Goal: Task Accomplishment & Management: Manage account settings

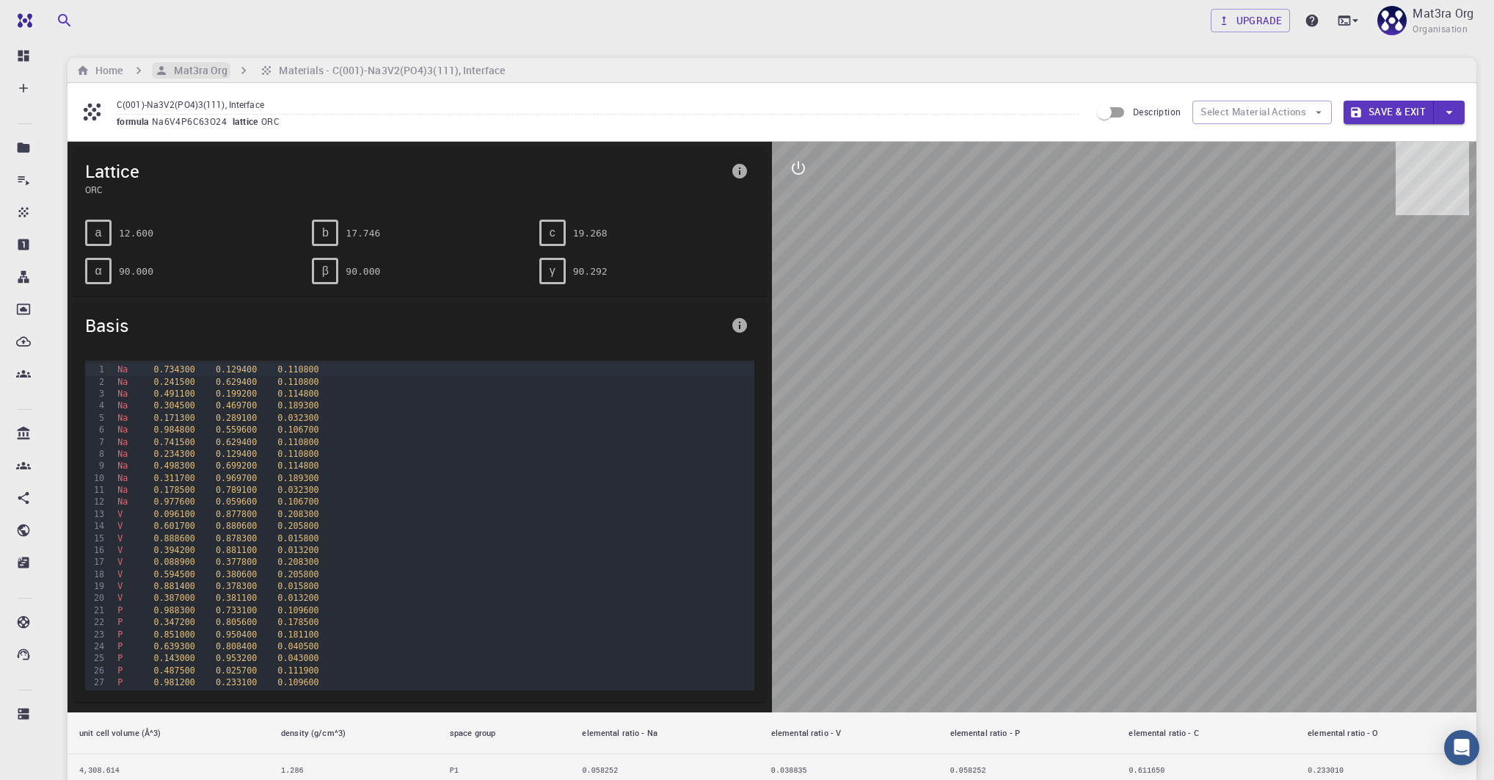
click at [195, 70] on h6 "Mat3ra Org" at bounding box center [197, 70] width 59 height 16
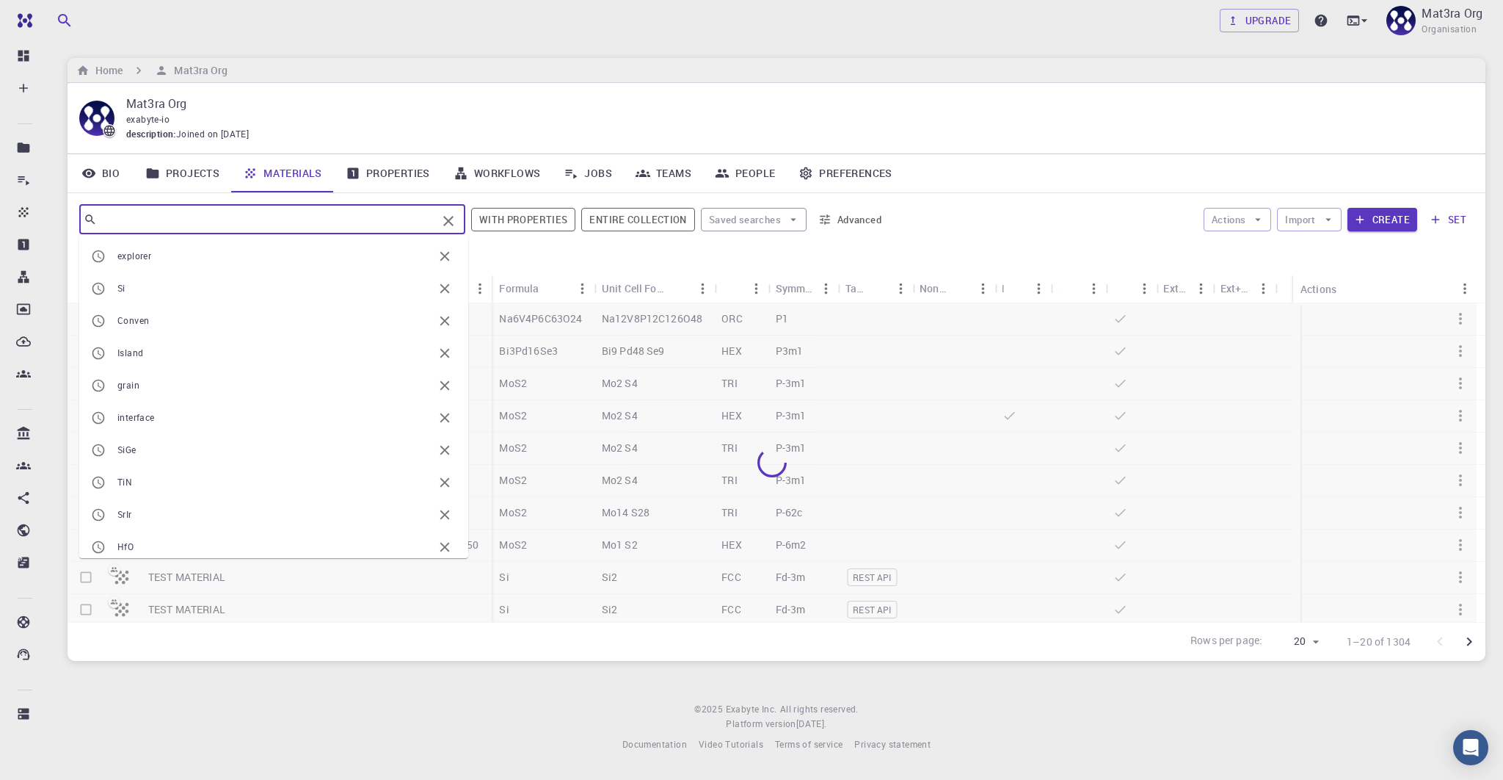
click at [268, 221] on input "text" at bounding box center [267, 219] width 340 height 21
click at [849, 261] on div at bounding box center [830, 262] width 1288 height 26
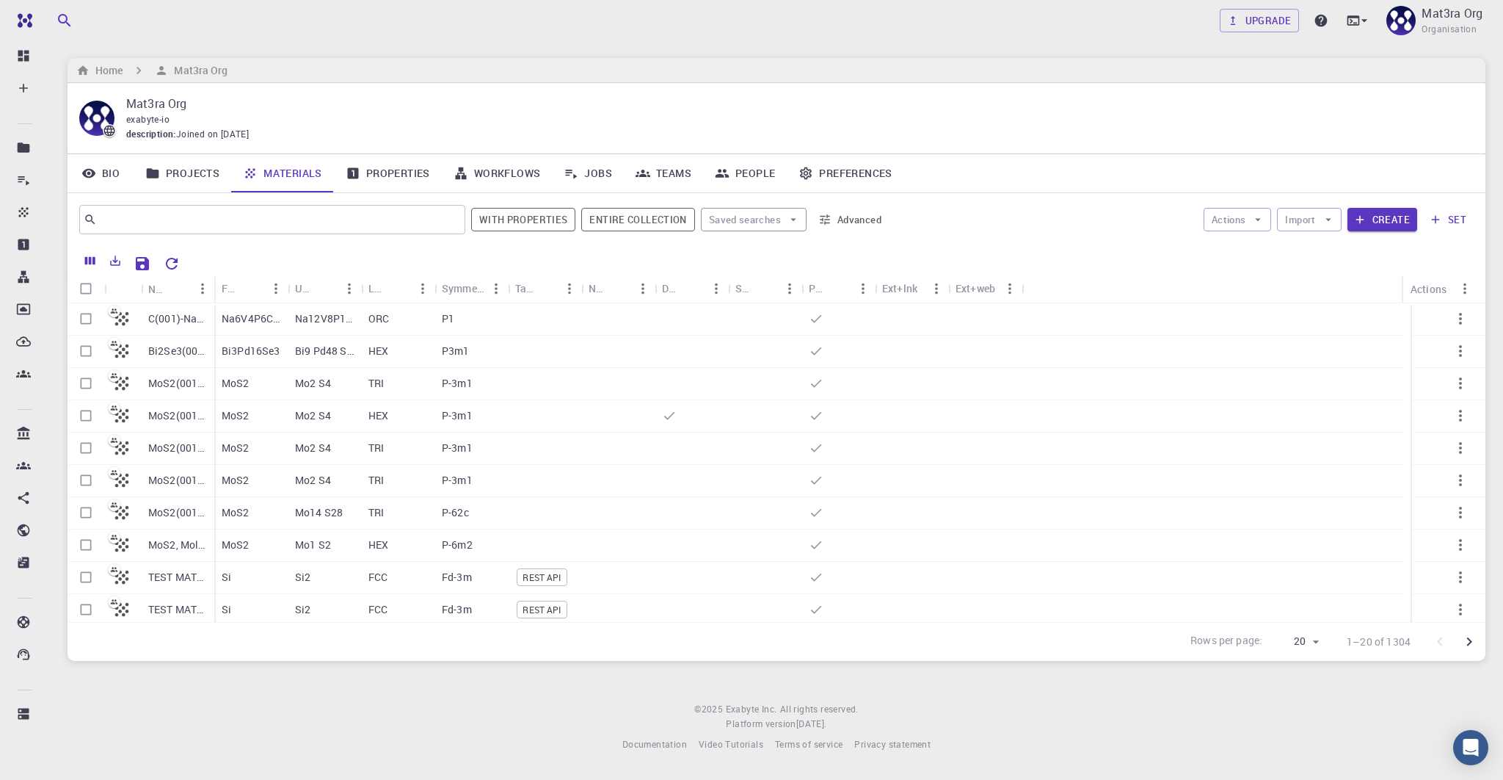
click at [87, 316] on input "Select row" at bounding box center [86, 319] width 28 height 28
checkbox input "true"
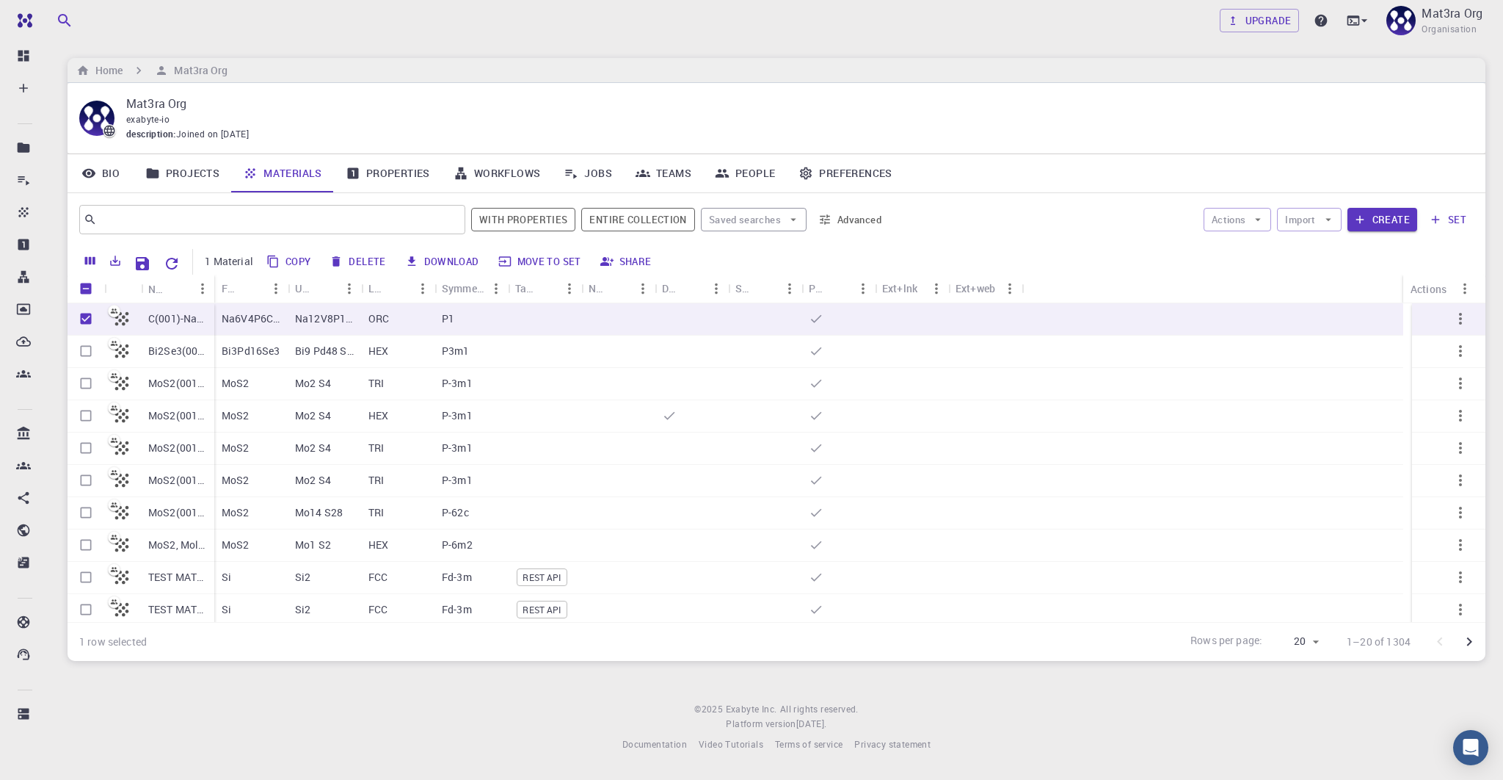
click at [542, 260] on button "Move to set" at bounding box center [540, 261] width 93 height 23
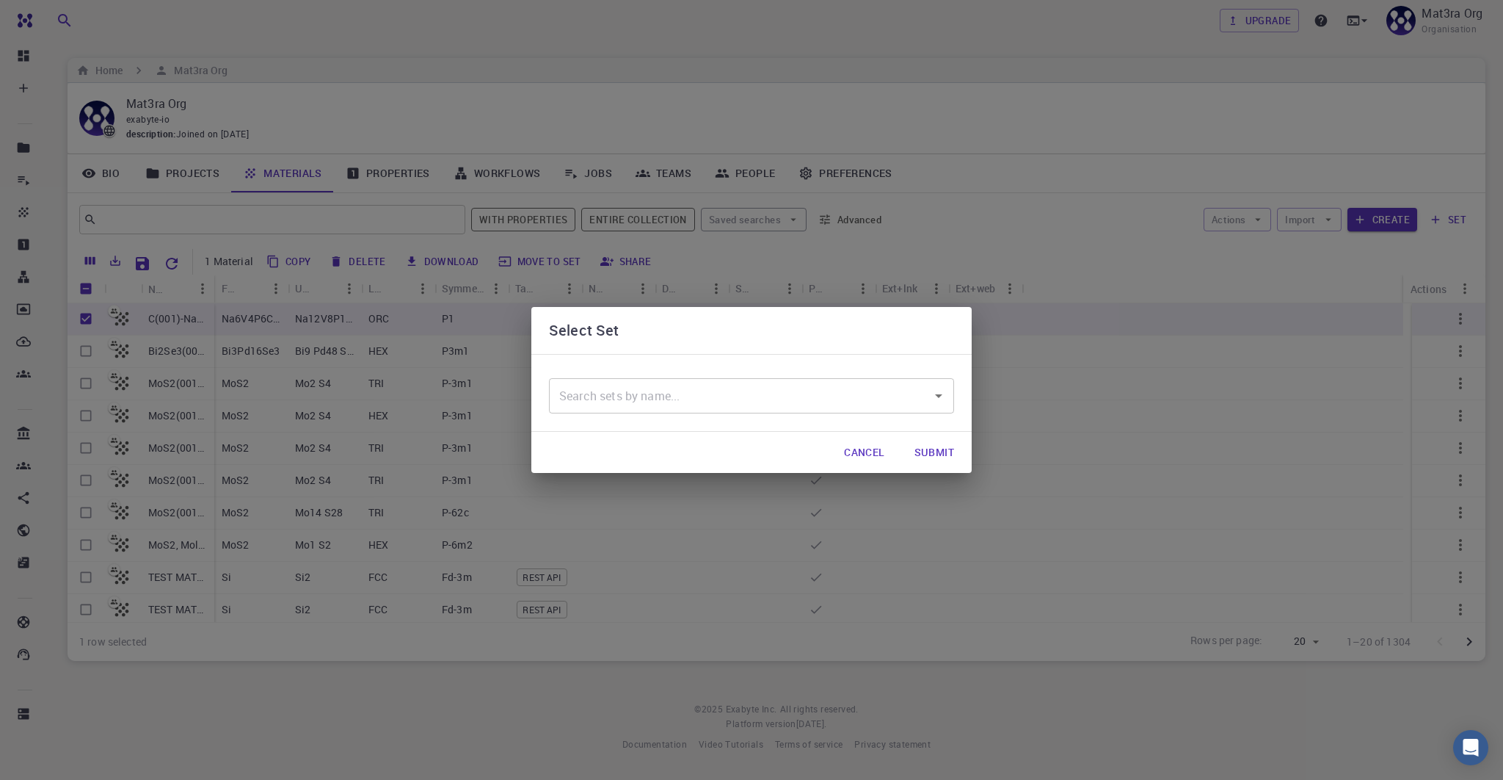
click at [627, 387] on input "text" at bounding box center [741, 396] width 370 height 28
type input "mat3rials-explor3r"
click at [694, 396] on input "mat3rials-explor3r" at bounding box center [741, 396] width 370 height 28
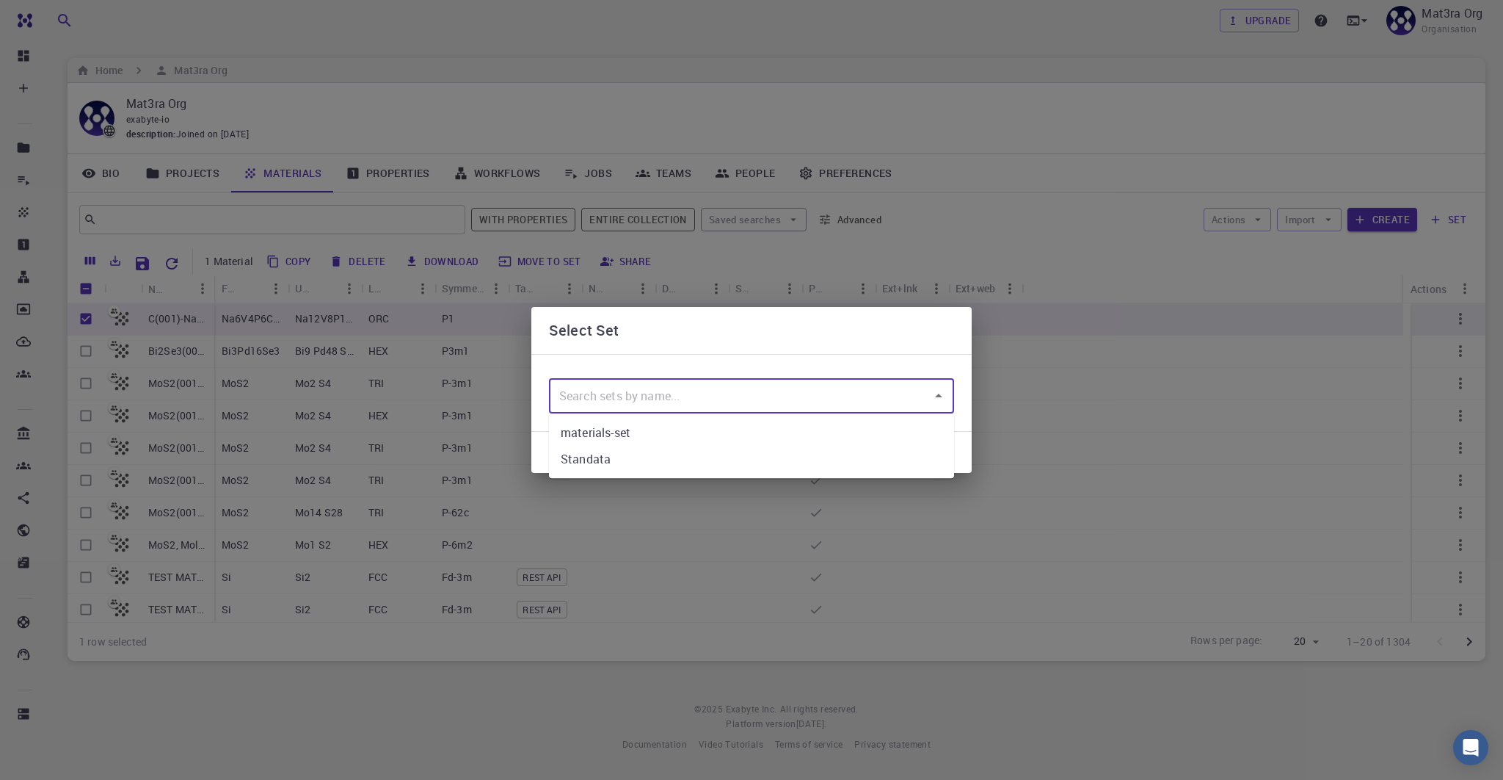
click at [291, 229] on div "Select Set ​ Cancel Submit" at bounding box center [751, 390] width 1503 height 780
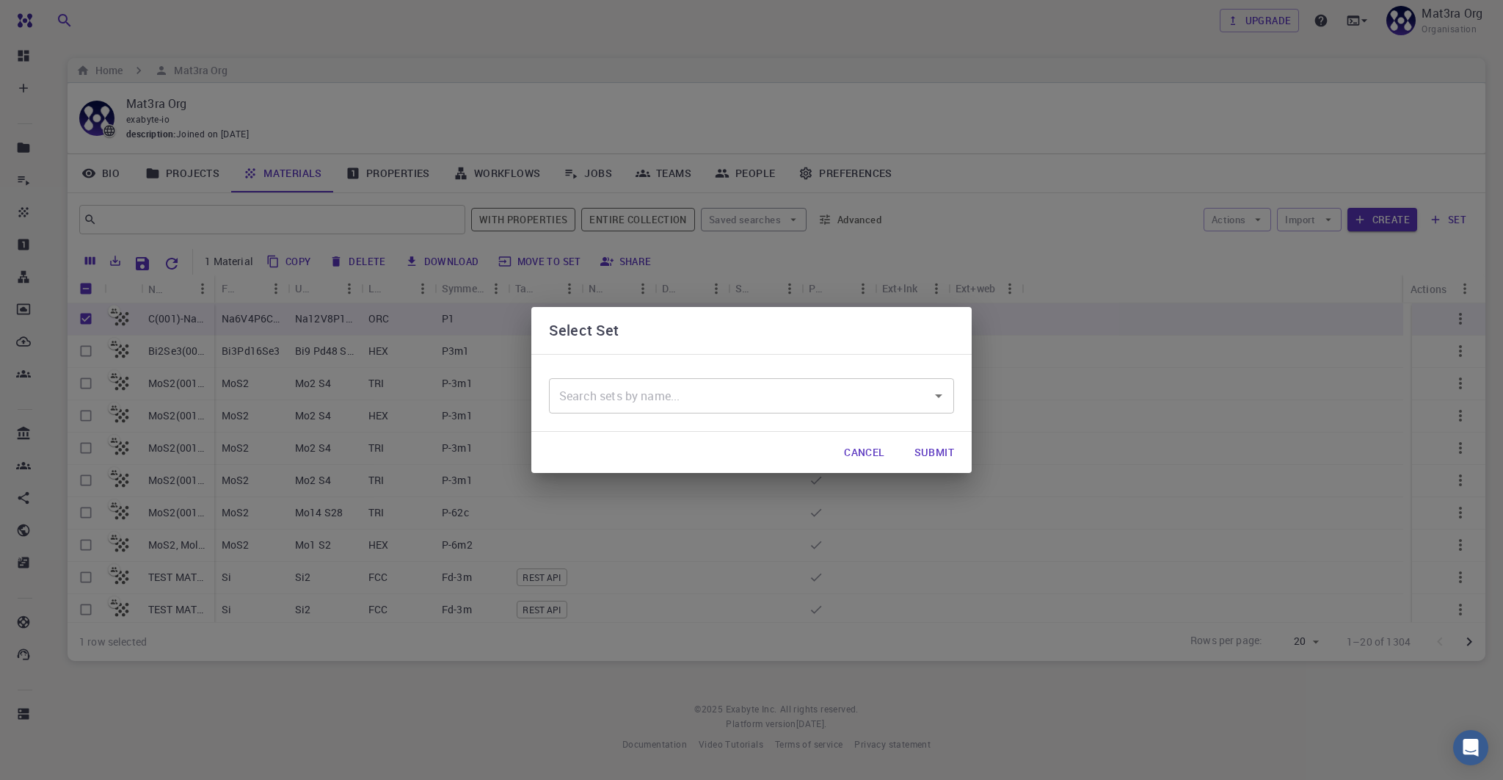
click at [272, 217] on div "Select Set ​ Cancel Submit" at bounding box center [751, 390] width 1503 height 780
click at [847, 454] on button "Cancel" at bounding box center [864, 451] width 64 height 29
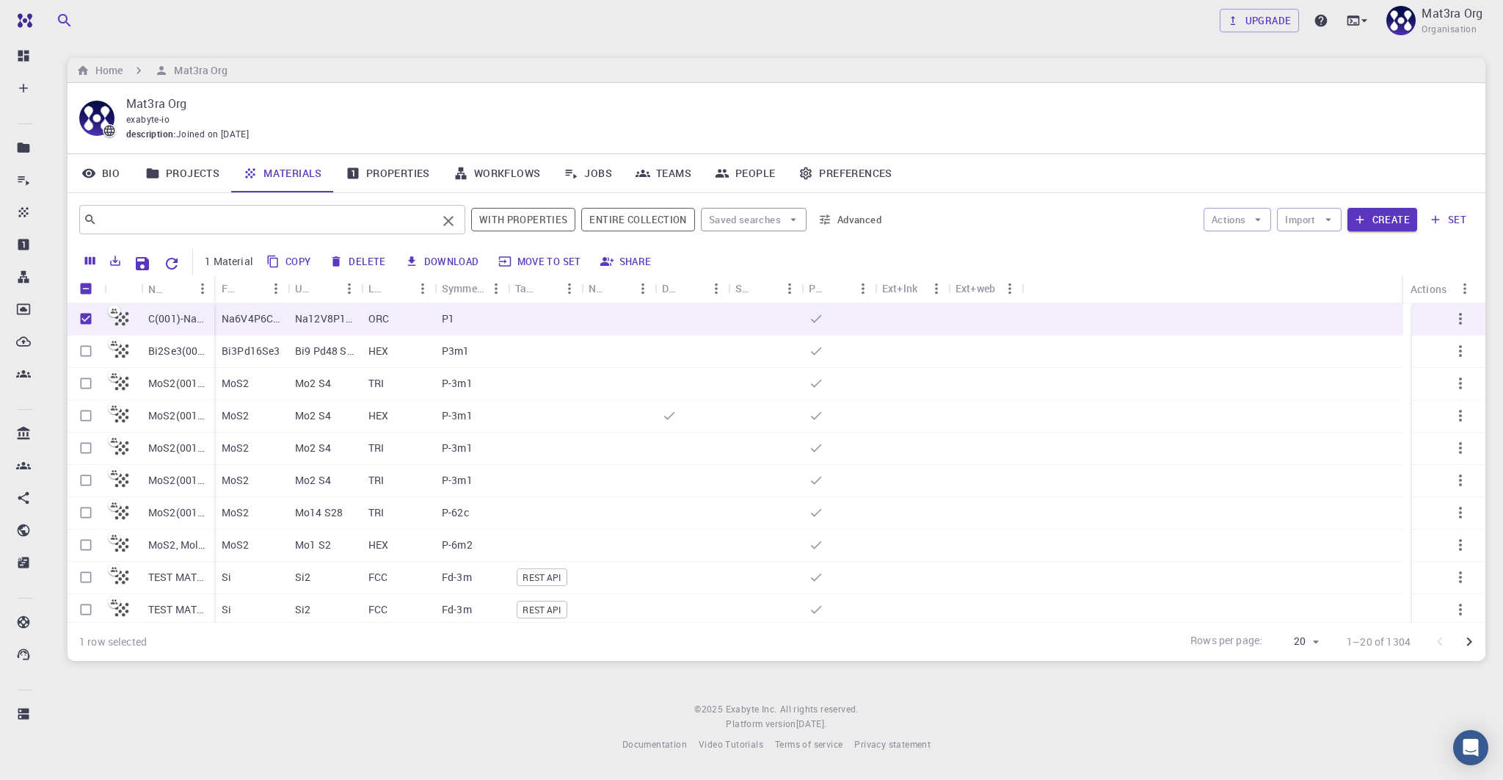
click at [237, 225] on input "text" at bounding box center [267, 219] width 340 height 21
type input "materials"
checkbox input "false"
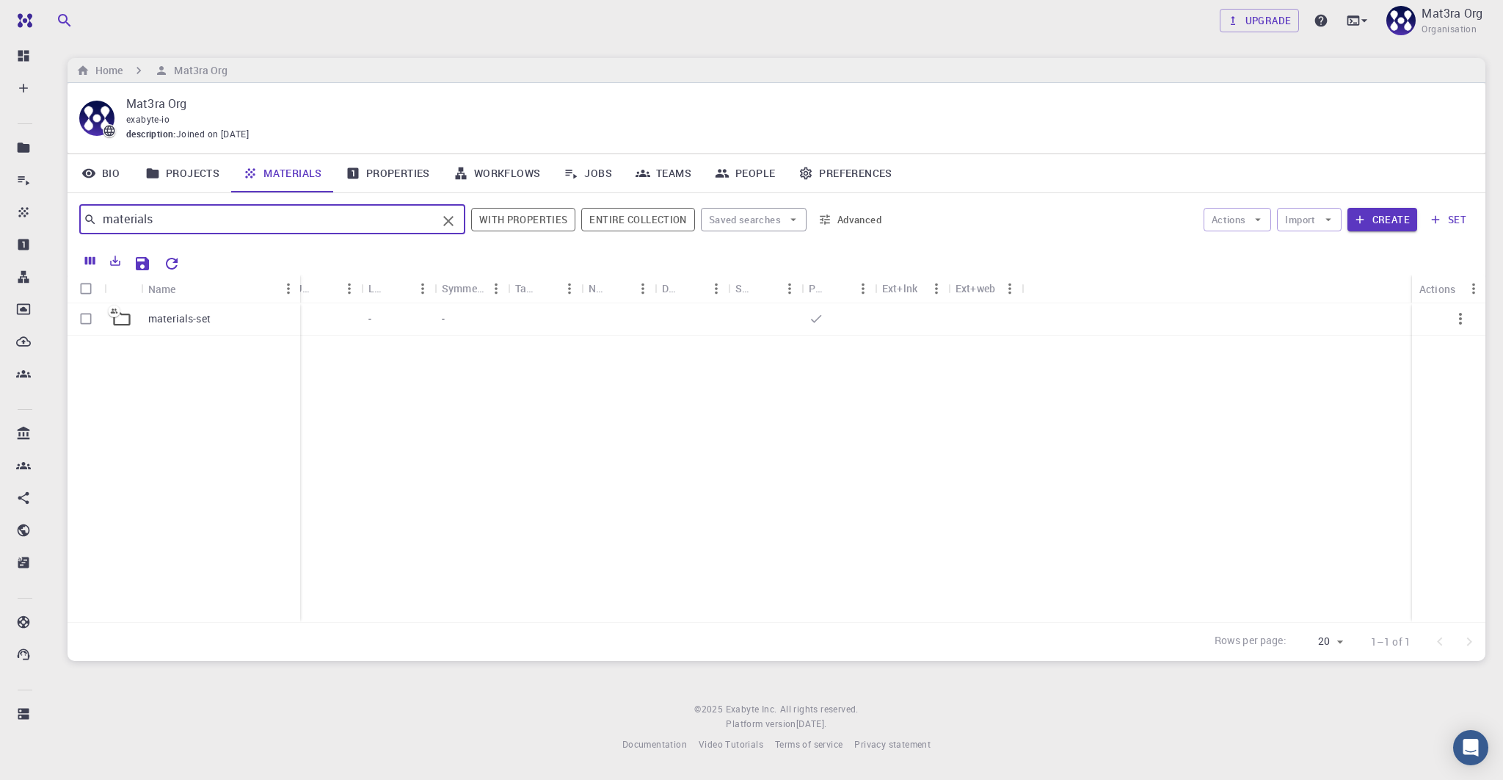
drag, startPoint x: 213, startPoint y: 286, endPoint x: 299, endPoint y: 286, distance: 85.9
click at [299, 286] on div "Name" at bounding box center [301, 289] width 15 height 29
click at [129, 219] on input "materials" at bounding box center [267, 219] width 340 height 21
drag, startPoint x: 214, startPoint y: 284, endPoint x: 302, endPoint y: 284, distance: 88.1
click at [302, 284] on div "Name" at bounding box center [306, 289] width 15 height 29
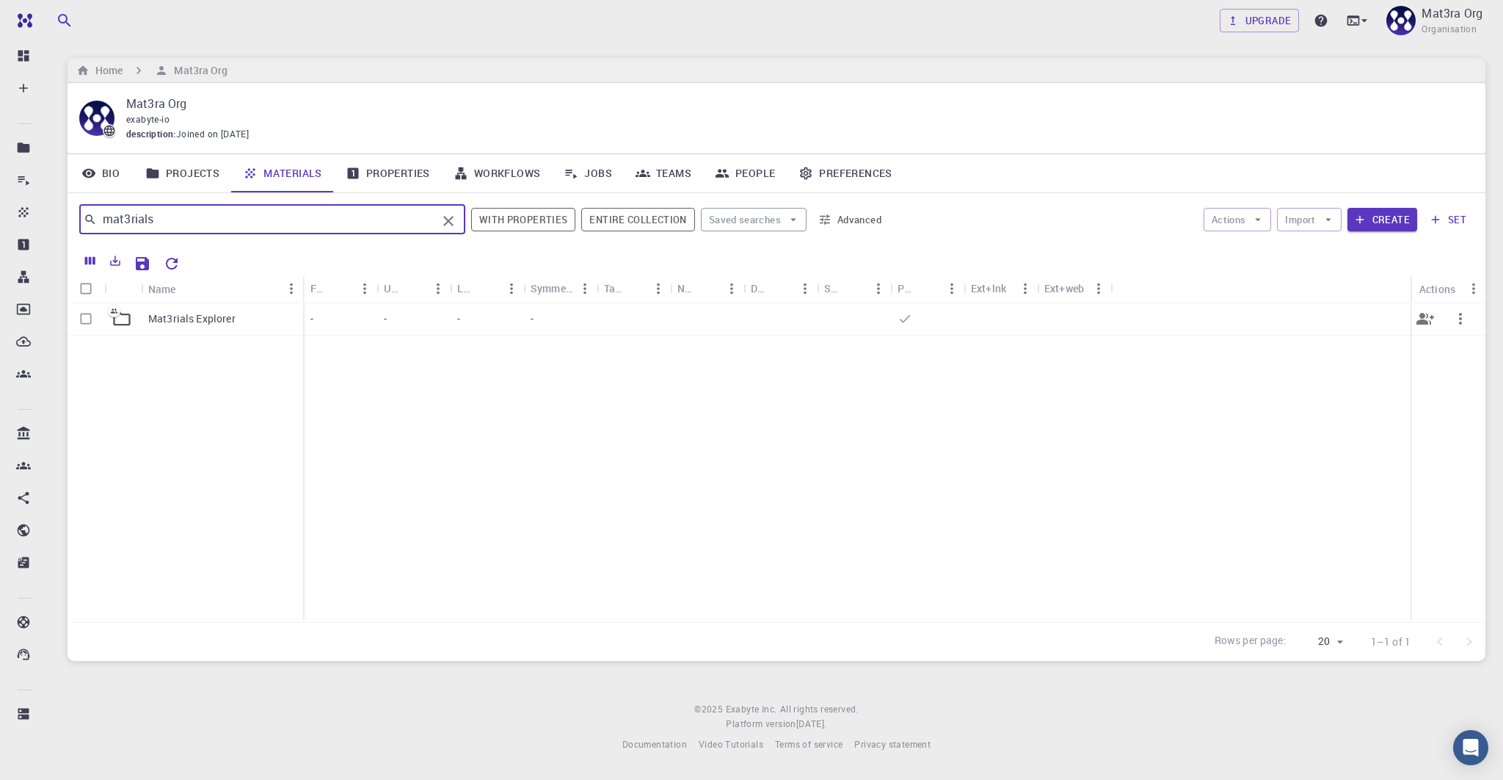
type input "mat3rials"
click at [206, 319] on p "Mat3rials Explorer" at bounding box center [191, 318] width 87 height 15
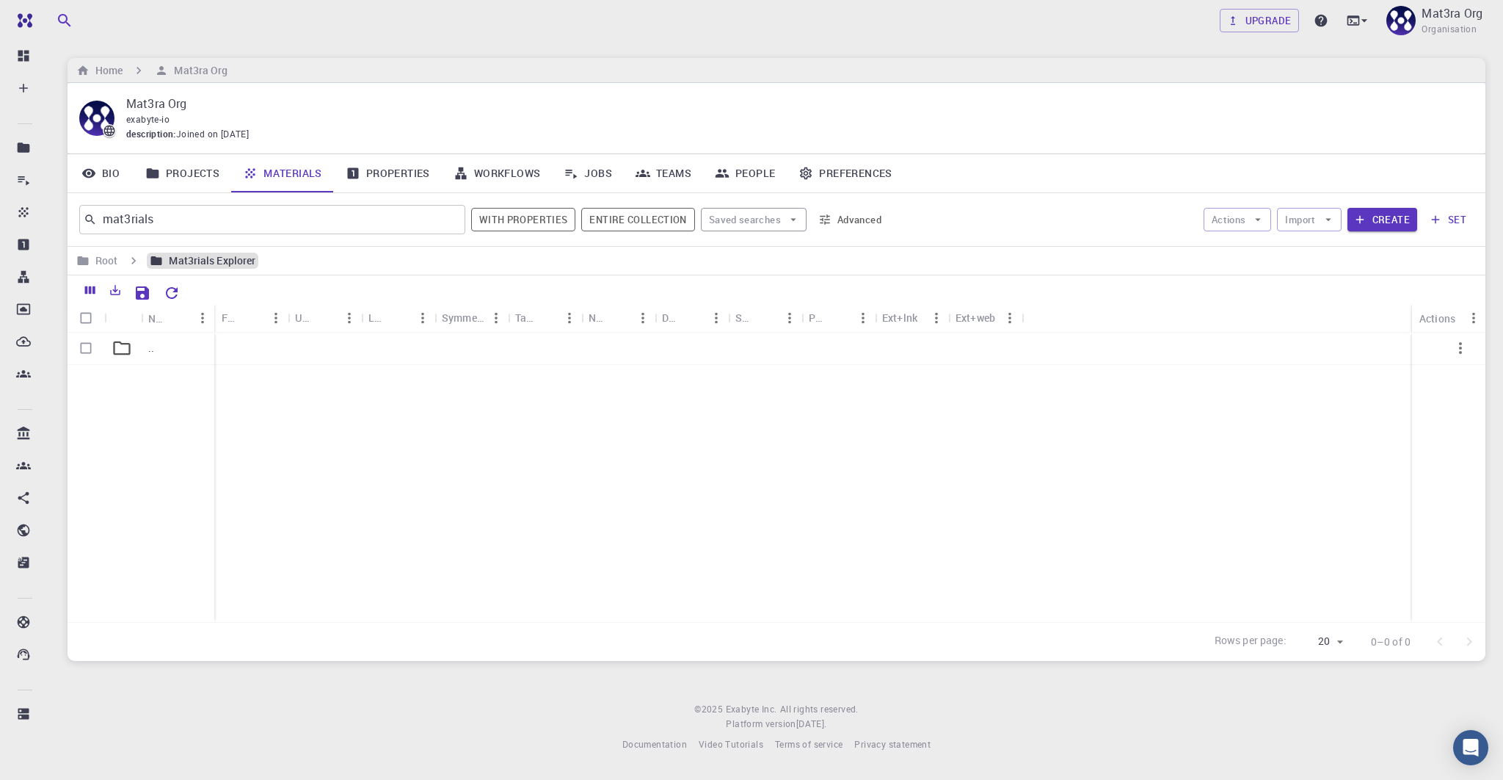
click at [181, 260] on h6 "Mat3rials Explorer" at bounding box center [209, 260] width 92 height 16
drag, startPoint x: 193, startPoint y: 222, endPoint x: 6, endPoint y: 217, distance: 187.2
click at [18, 217] on div "Team Dashboard Create New Job New Material Create Material Upload File Import f…" at bounding box center [751, 387] width 1503 height 775
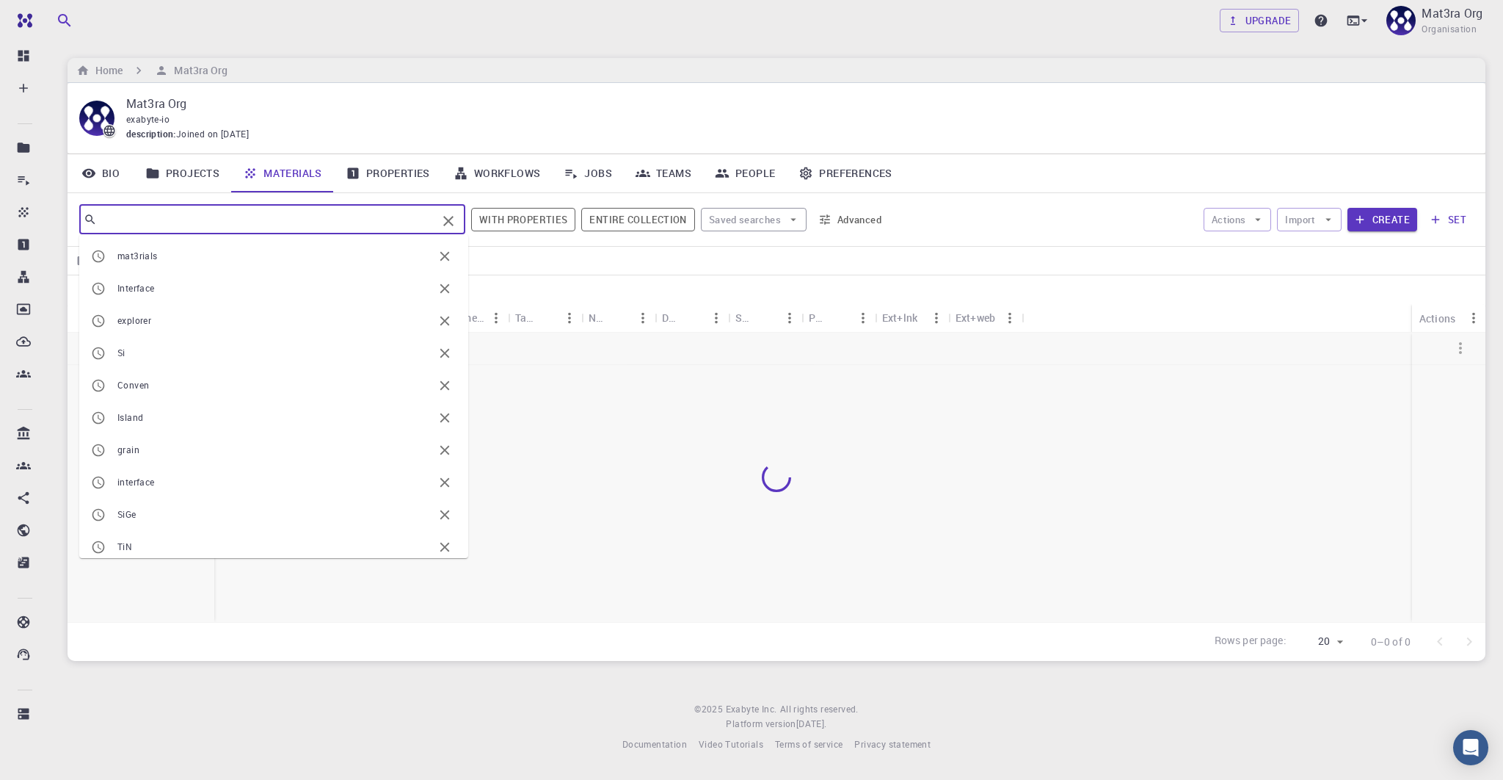
click at [603, 591] on div at bounding box center [777, 477] width 1418 height 290
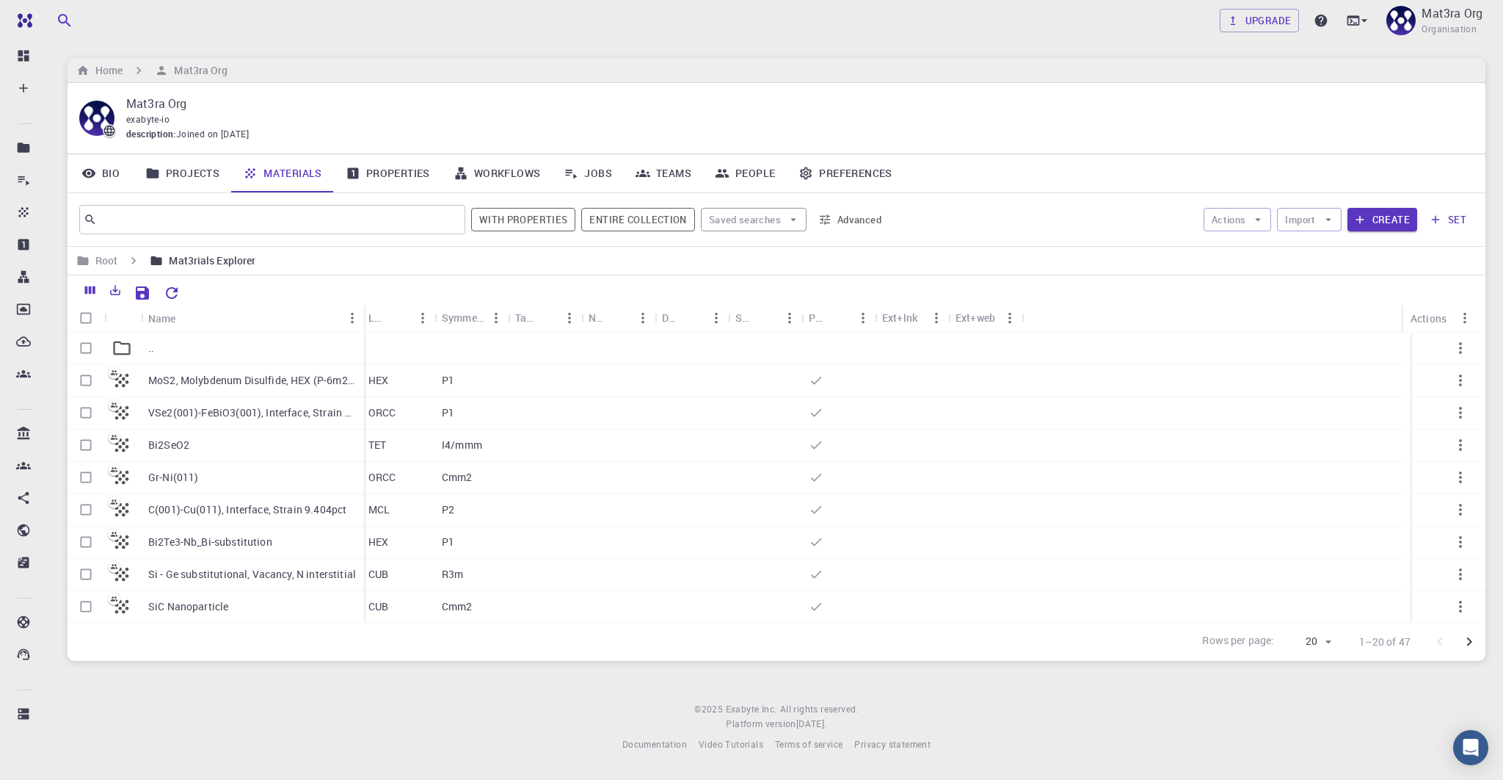
drag, startPoint x: 213, startPoint y: 308, endPoint x: 369, endPoint y: 315, distance: 156.5
click at [369, 315] on div "Name" at bounding box center [365, 318] width 15 height 29
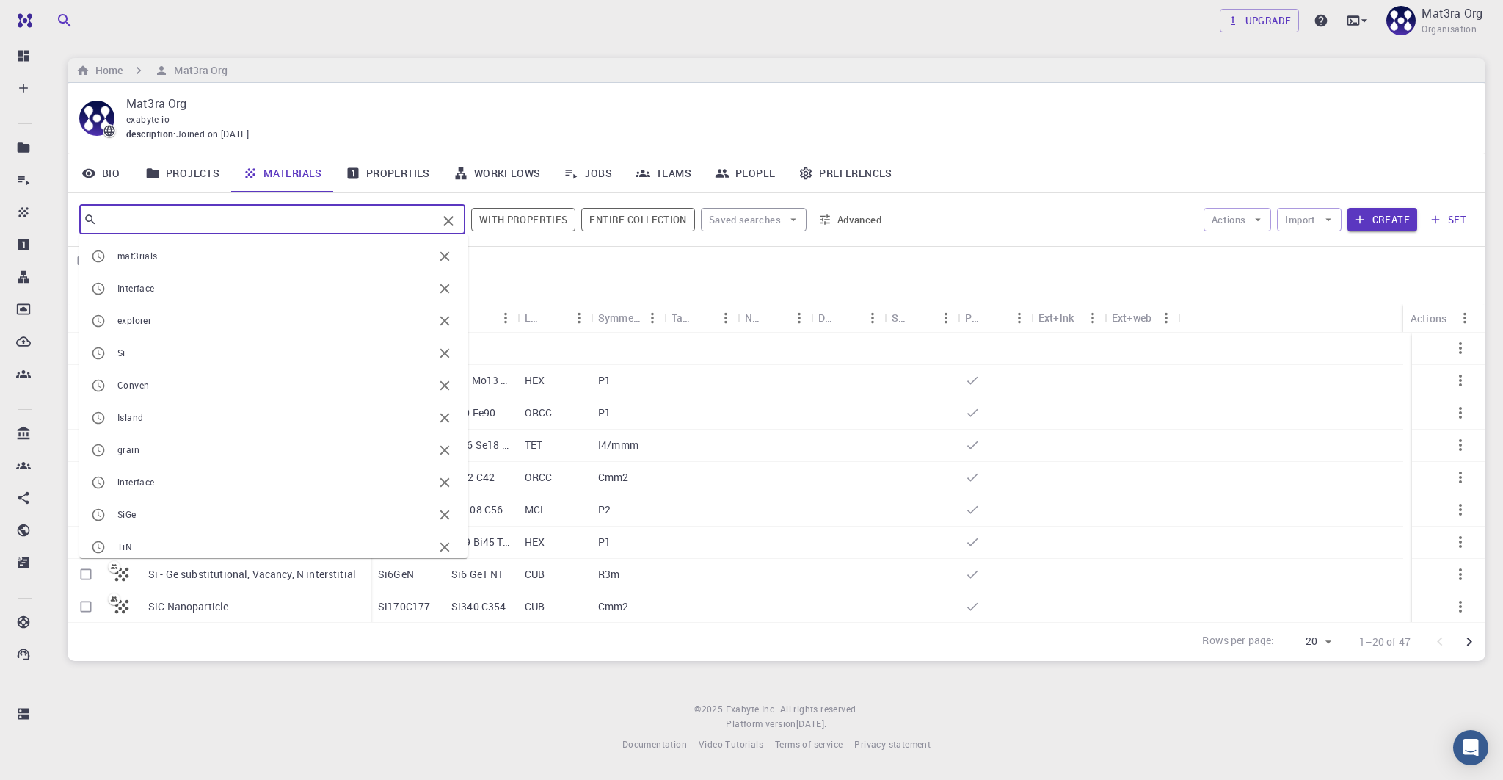
click at [167, 211] on input "text" at bounding box center [267, 219] width 340 height 21
click at [526, 241] on div "​ mat3rials Interface explorer Si Conven Island grain interface SiGe TiN Clear …" at bounding box center [777, 219] width 1418 height 53
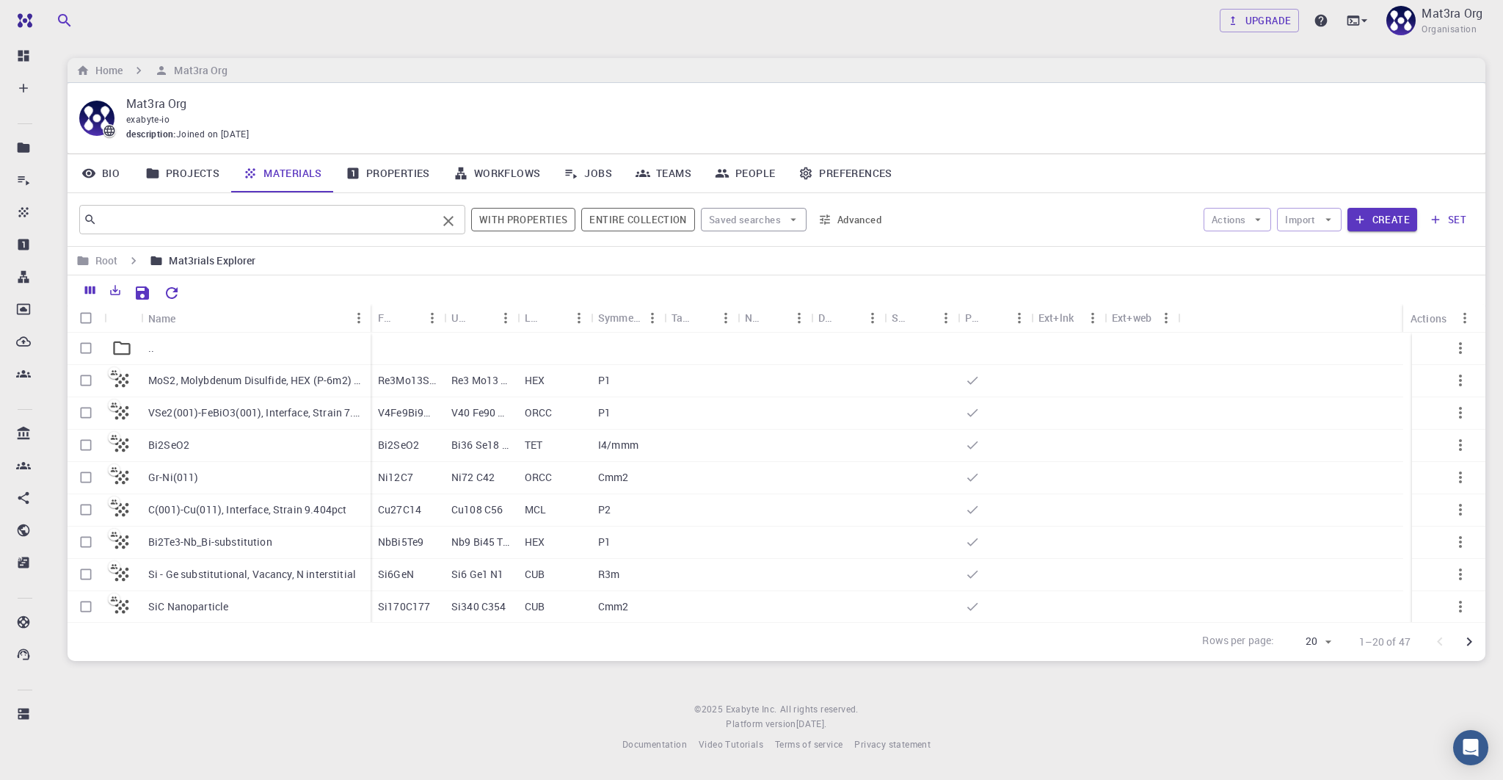
click at [192, 215] on input "text" at bounding box center [267, 219] width 340 height 21
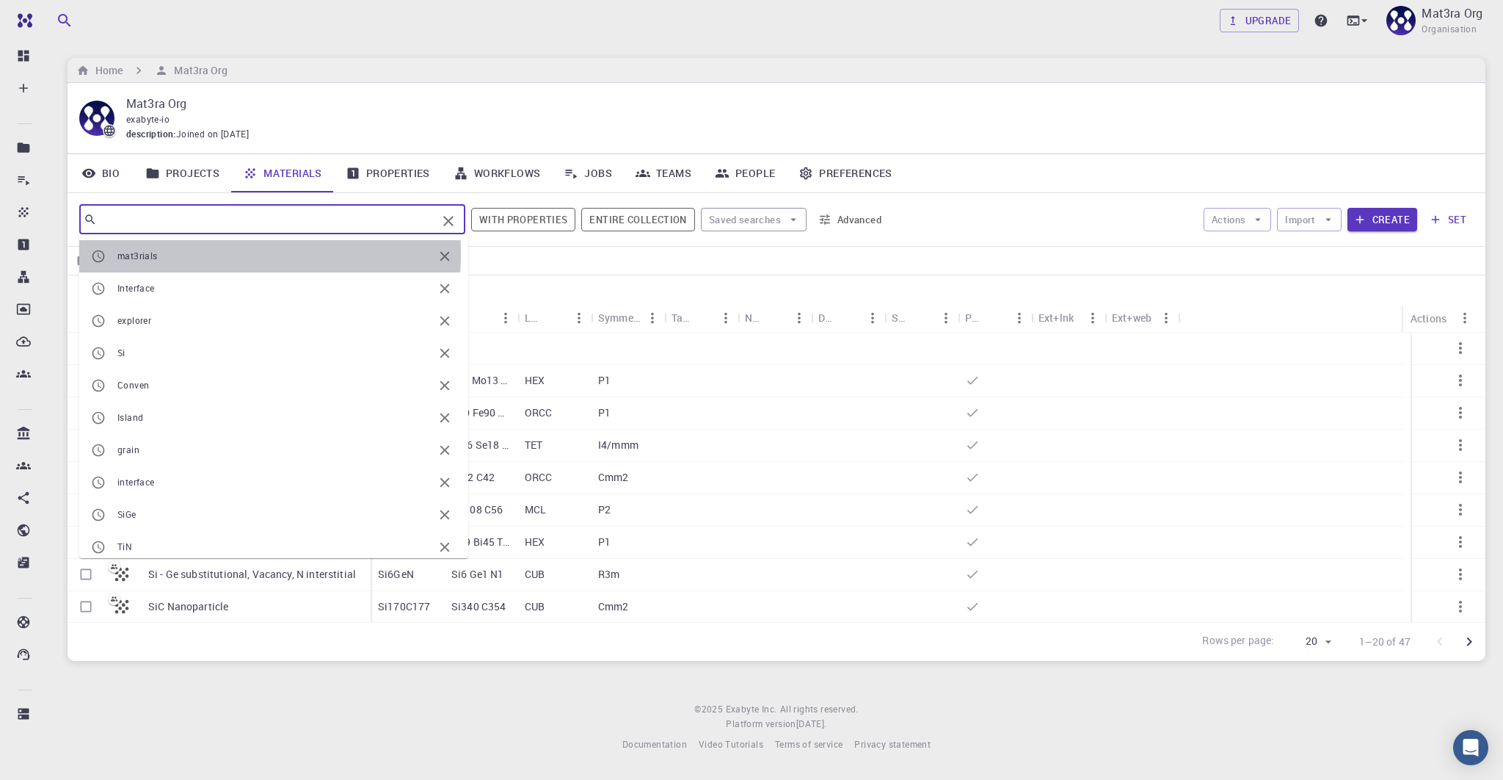
click at [168, 252] on span "mat3rials" at bounding box center [275, 256] width 316 height 15
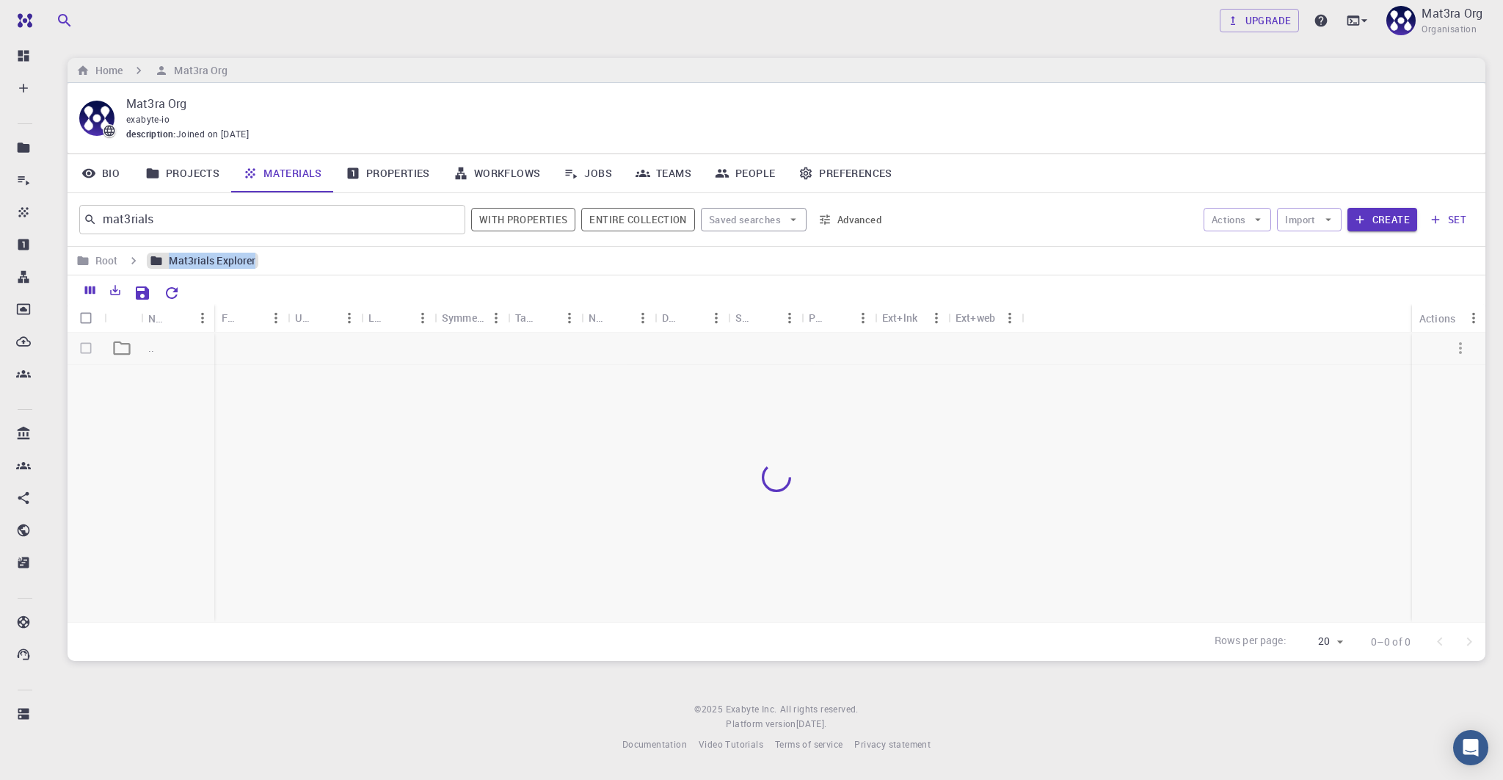
drag, startPoint x: 255, startPoint y: 256, endPoint x: 163, endPoint y: 256, distance: 92.5
click at [163, 256] on div "Mat3rials Explorer" at bounding box center [203, 260] width 112 height 16
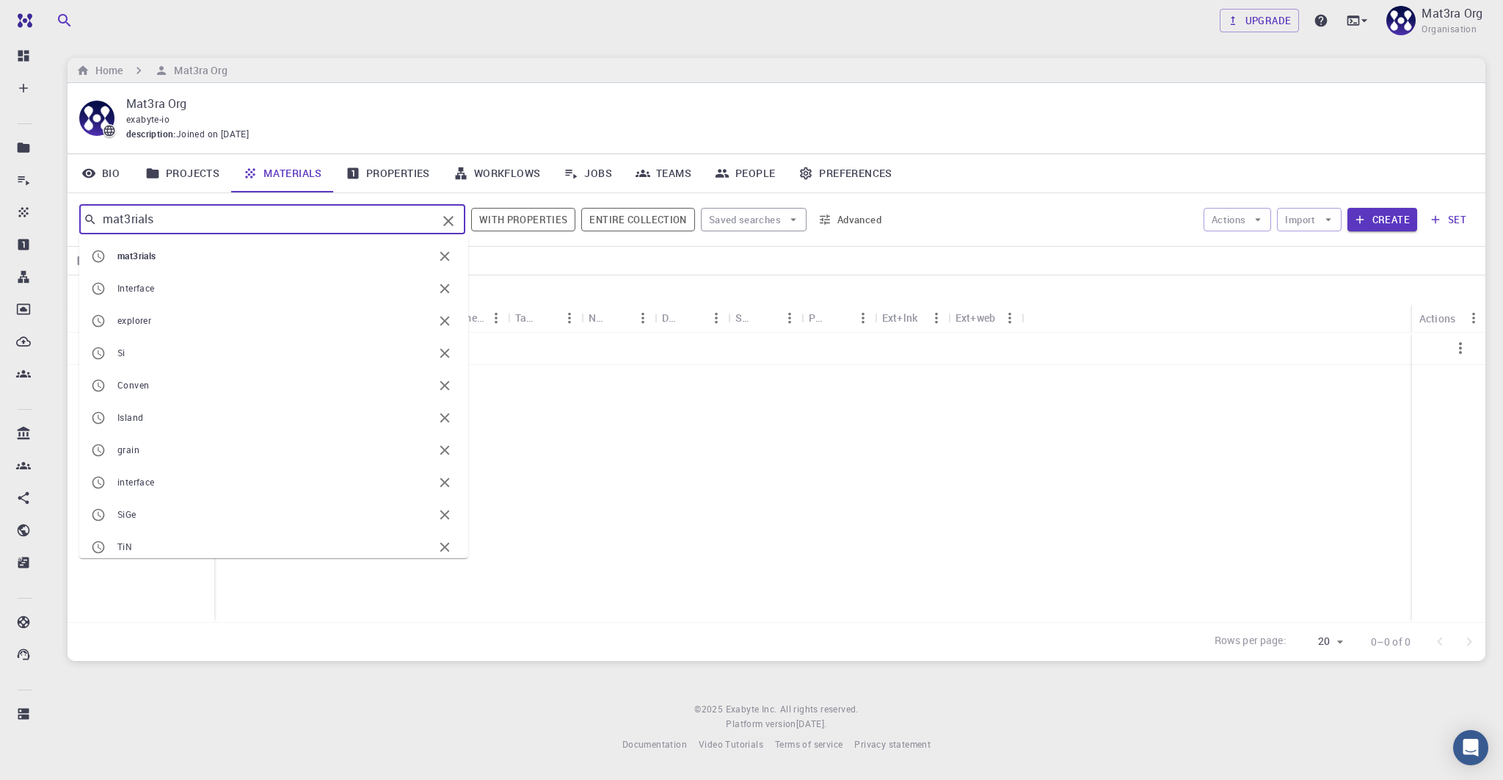
drag, startPoint x: 183, startPoint y: 223, endPoint x: 79, endPoint y: 218, distance: 104.4
click at [79, 218] on div "mat3rials ​" at bounding box center [272, 219] width 386 height 29
paste input "Mat3rials Explorer"
type input "Mat3rials Explorer"
